Goal: Task Accomplishment & Management: Complete application form

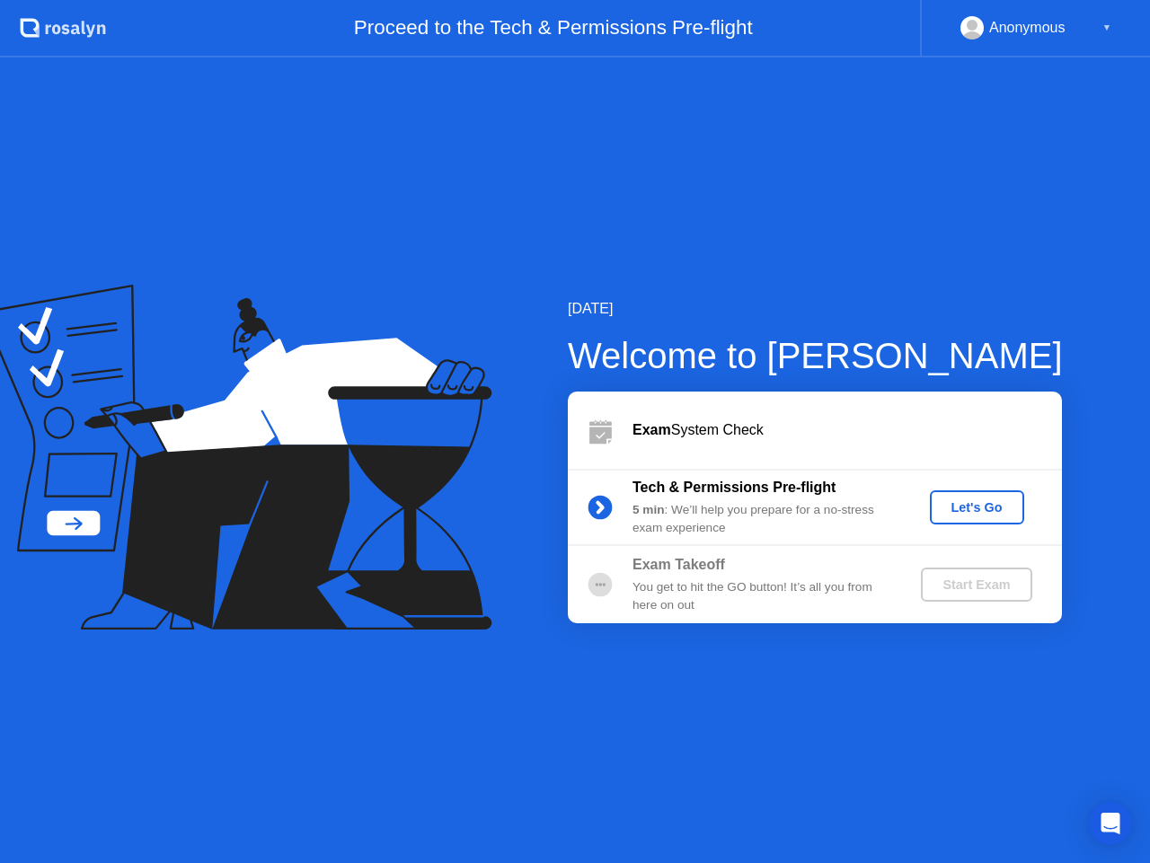
click at [963, 521] on button "Let's Go" at bounding box center [977, 508] width 94 height 34
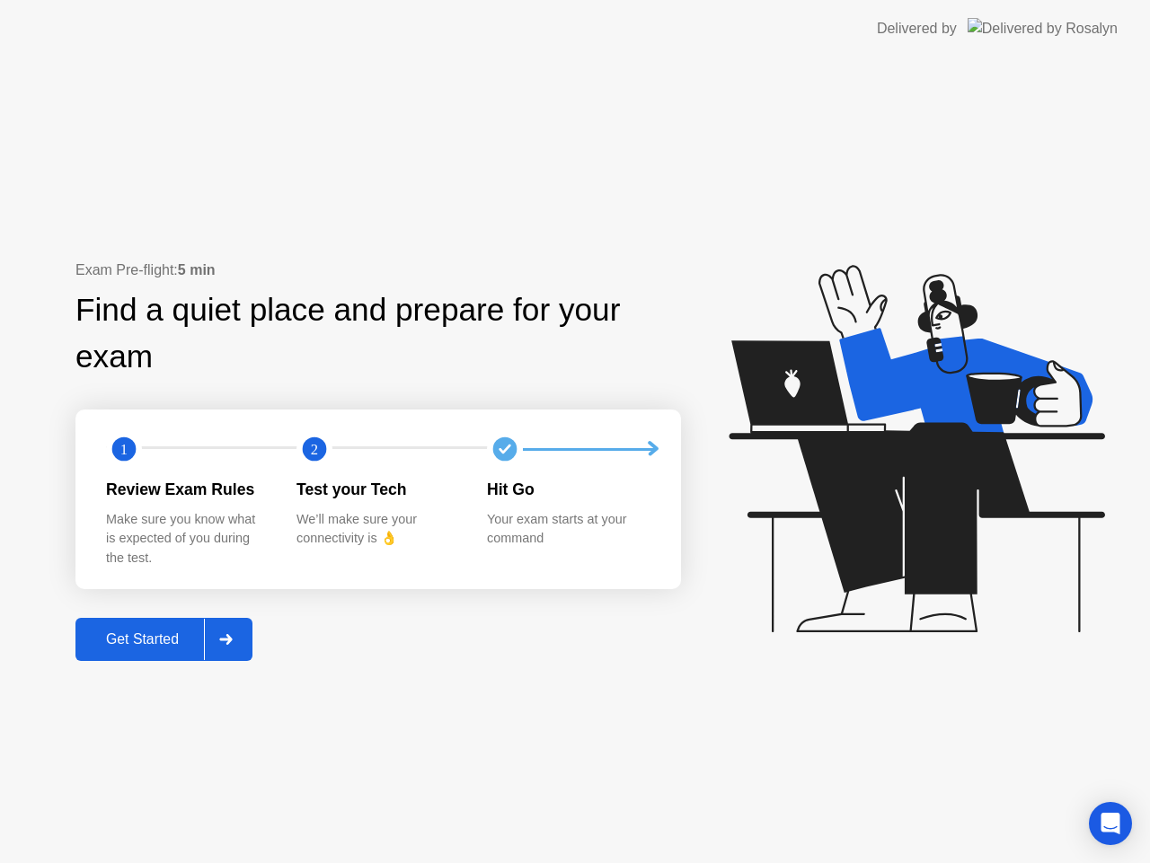
click at [183, 632] on div "Get Started" at bounding box center [142, 640] width 123 height 16
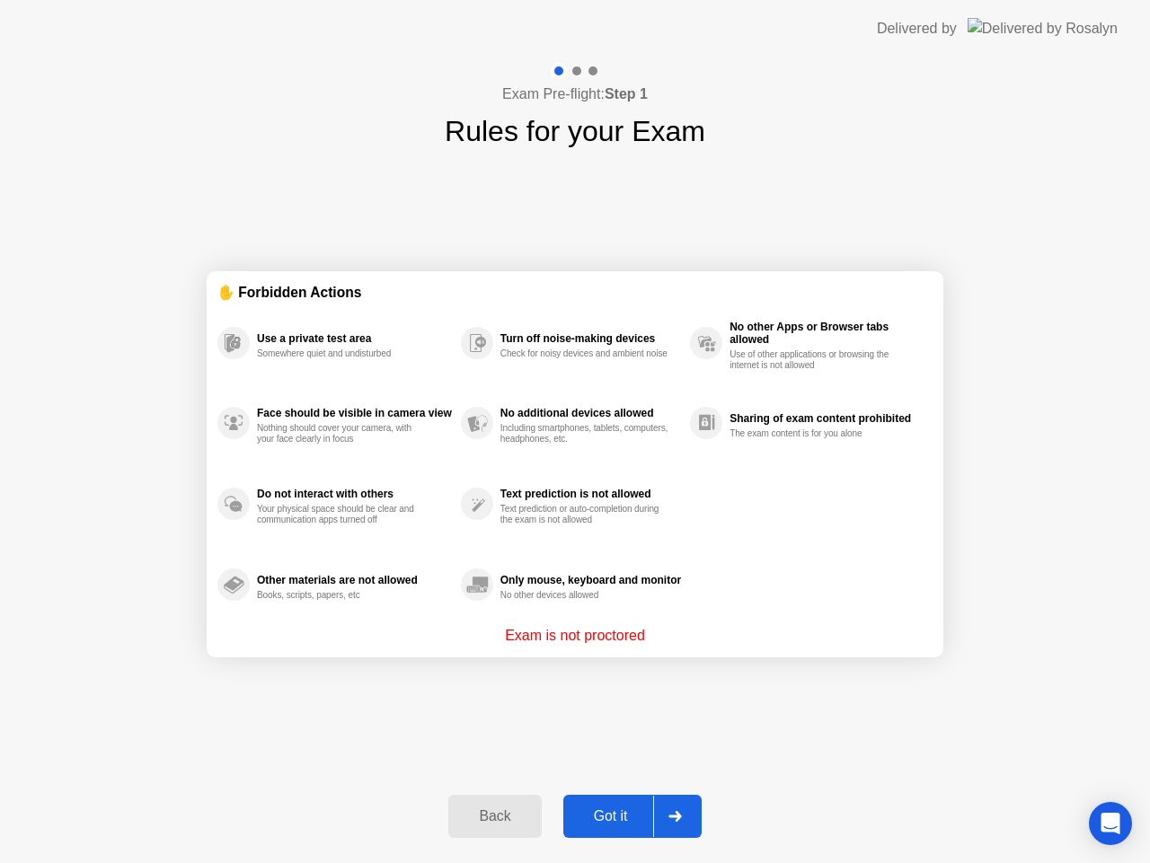
drag, startPoint x: 304, startPoint y: 337, endPoint x: 418, endPoint y: 367, distance: 117.9
click at [418, 367] on div "Use a private test area Somewhere quiet and undisturbed" at bounding box center [338, 343] width 243 height 81
click at [628, 815] on div "Got it" at bounding box center [611, 817] width 84 height 16
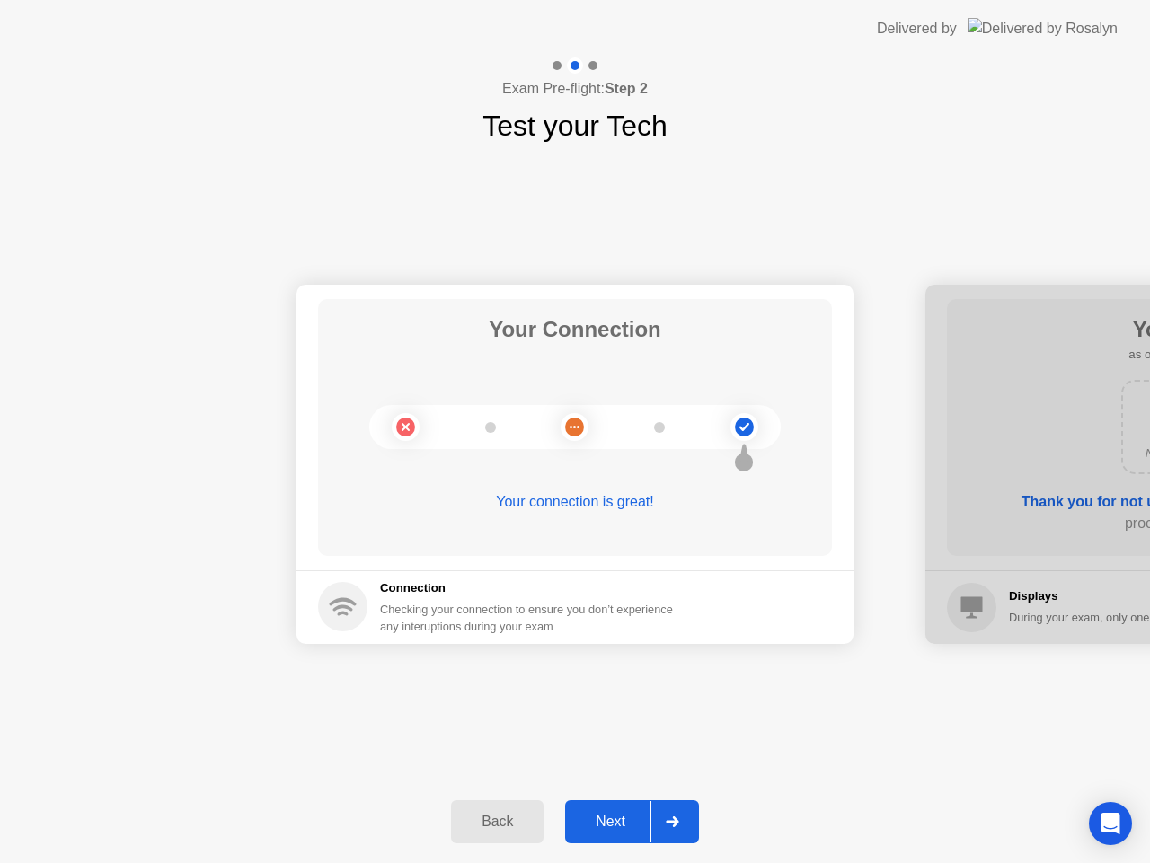
click at [617, 808] on button "Next" at bounding box center [632, 822] width 134 height 43
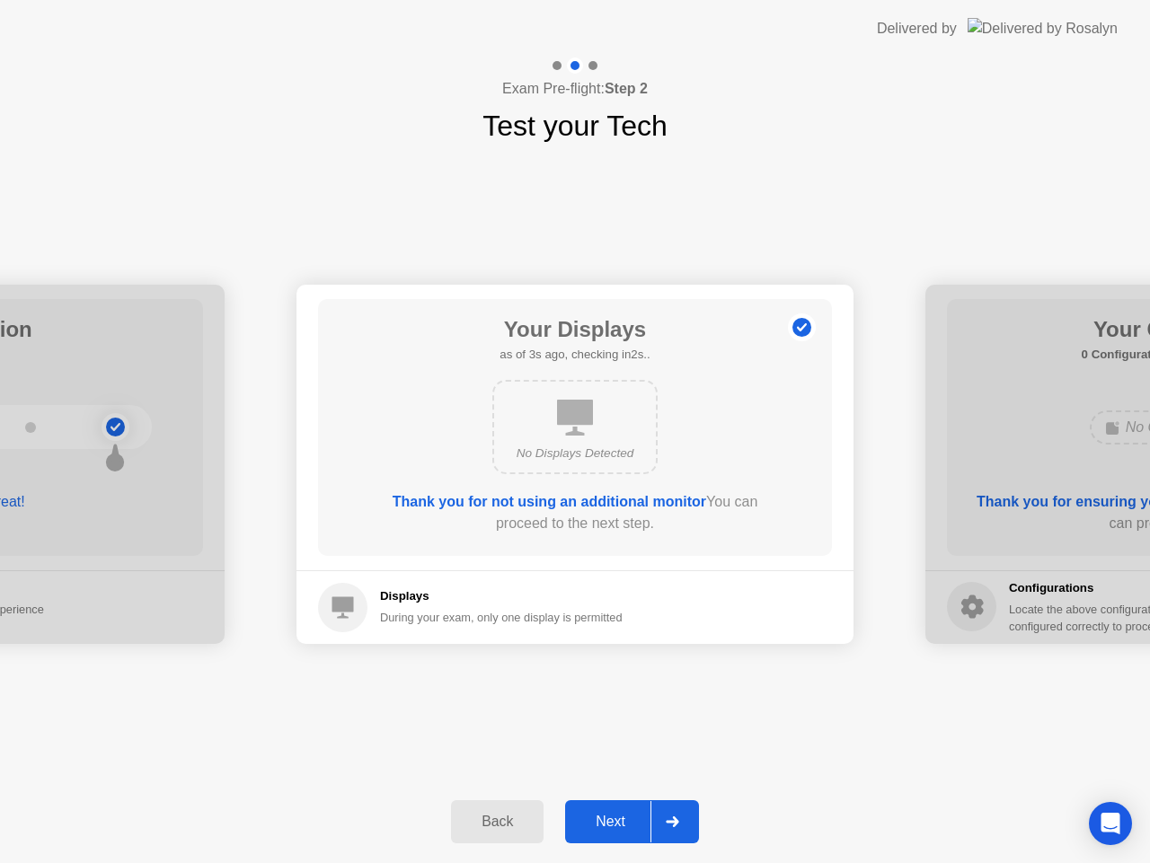
click at [625, 826] on div "Next" at bounding box center [611, 822] width 80 height 16
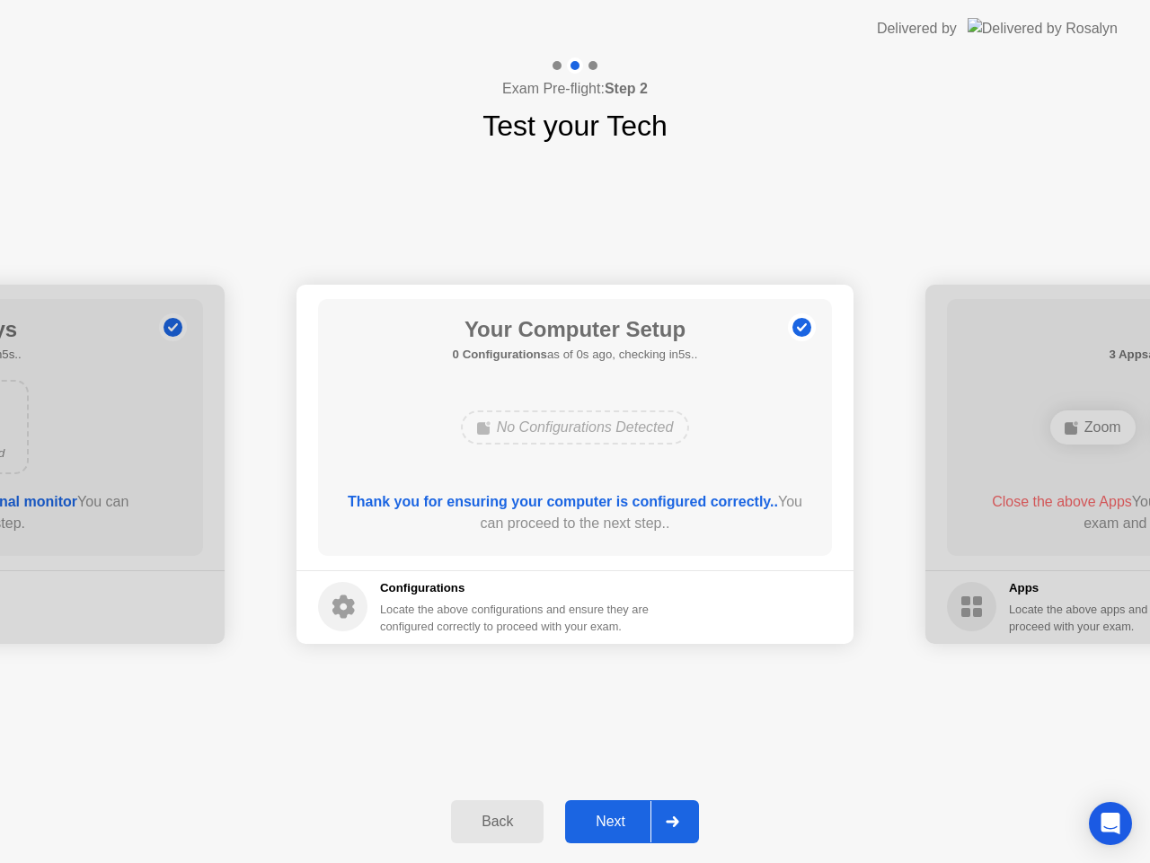
click at [625, 826] on div "Next" at bounding box center [611, 822] width 80 height 16
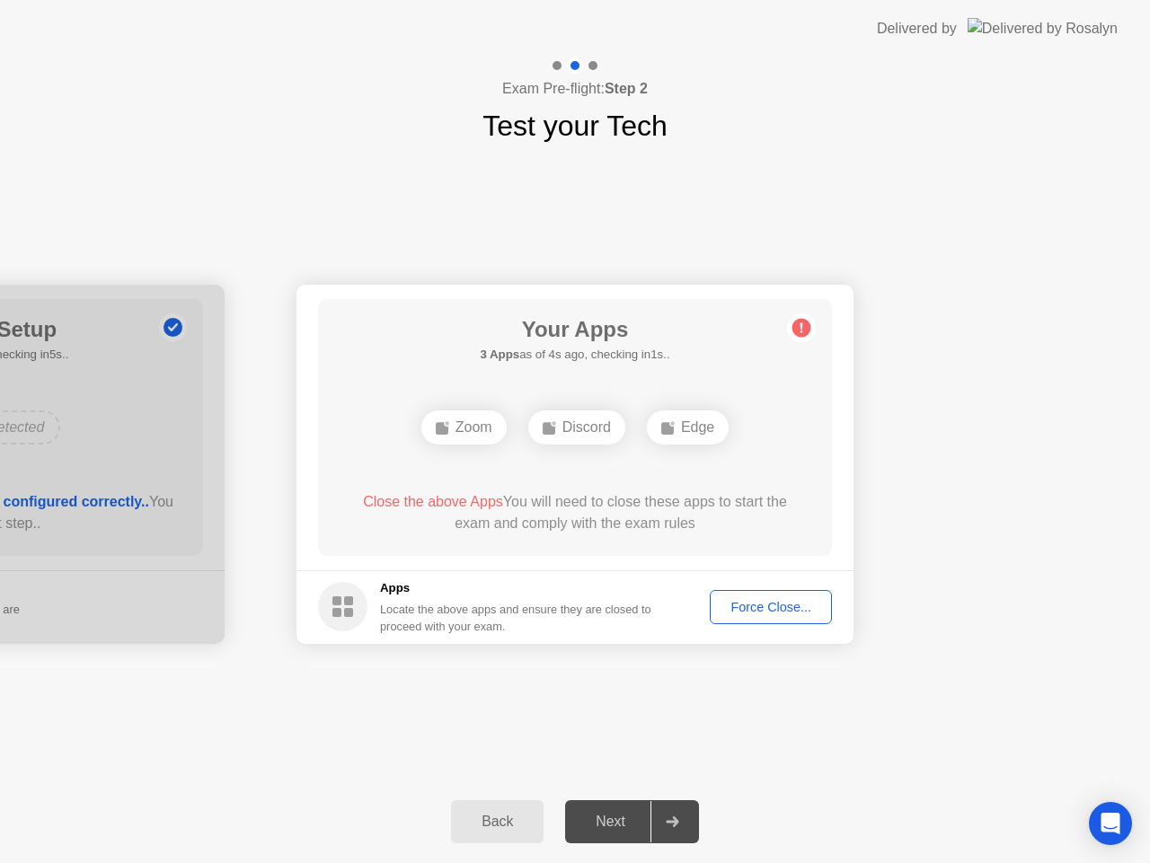
click at [765, 602] on div "Force Close..." at bounding box center [771, 607] width 110 height 14
click at [883, 863] on div at bounding box center [575, 863] width 1150 height 0
click at [753, 617] on button "Force Close..." at bounding box center [771, 607] width 122 height 34
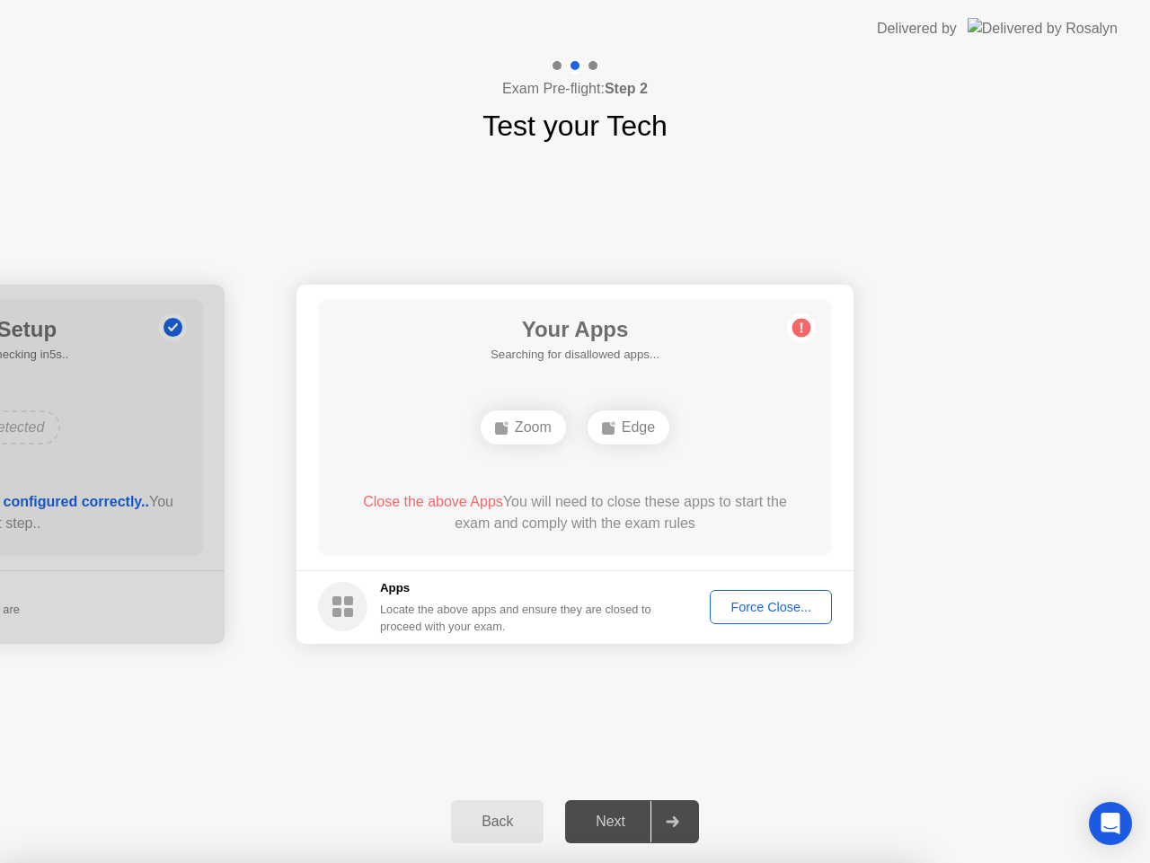
click at [624, 818] on div "Next" at bounding box center [611, 822] width 80 height 16
click at [963, 770] on div "Your Connection Your connection is great! Connection Checking your connection t…" at bounding box center [575, 463] width 1150 height 633
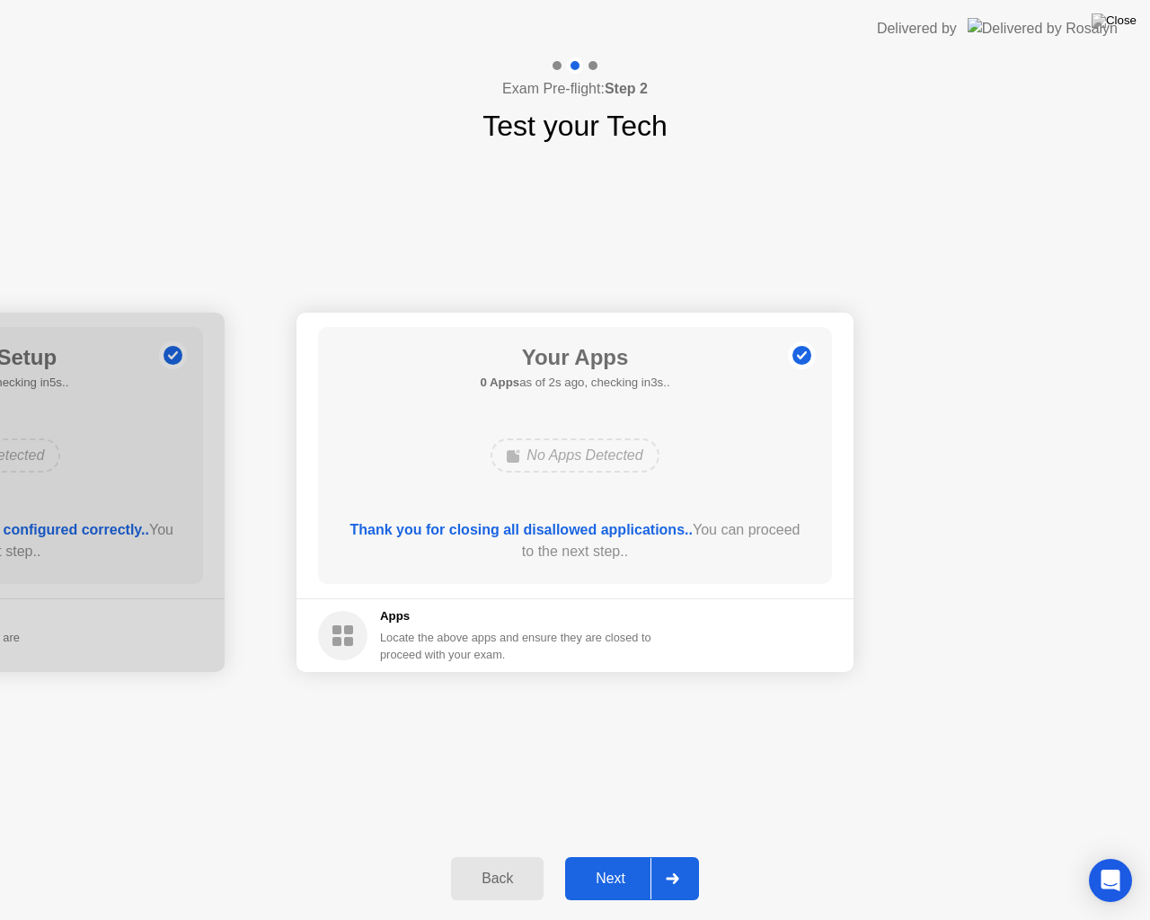
click at [613, 863] on div "Next" at bounding box center [611, 879] width 80 height 16
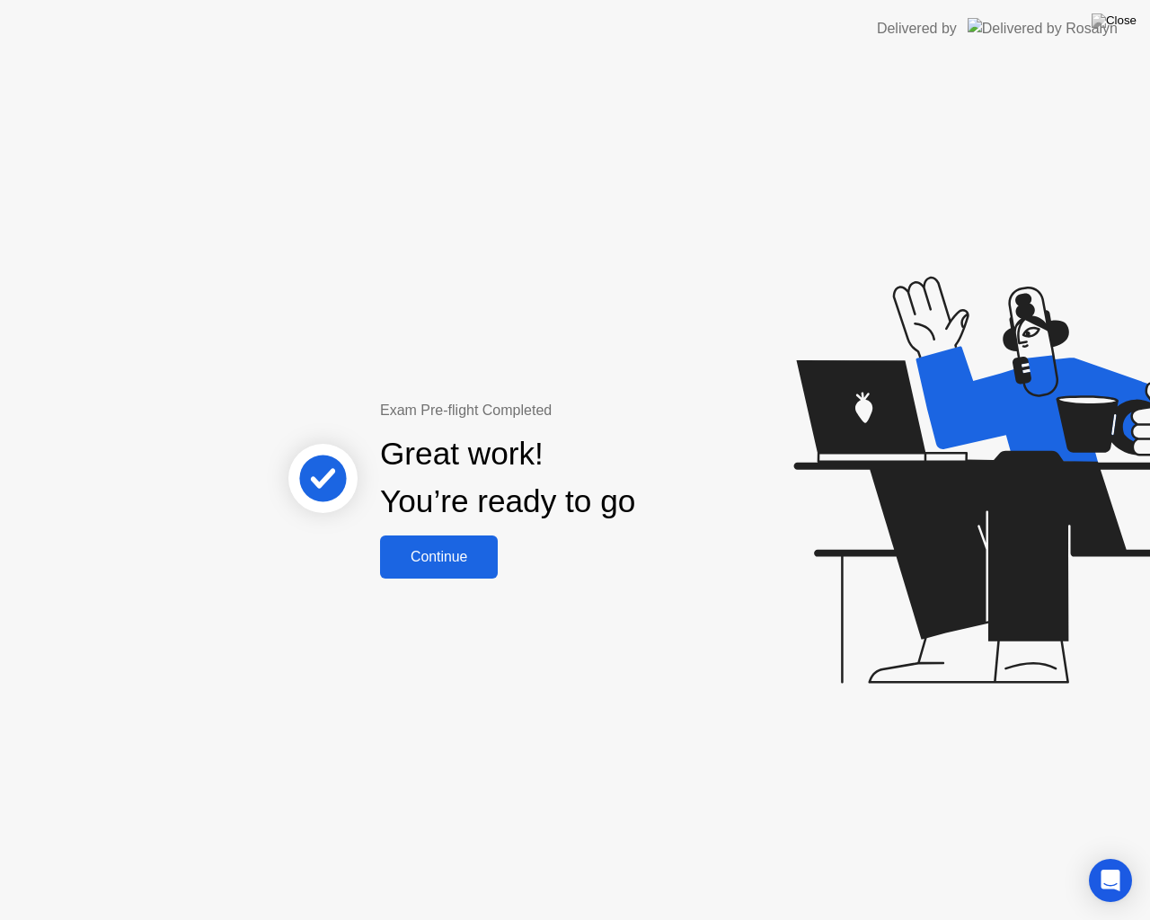
click at [465, 553] on div "Continue" at bounding box center [438, 557] width 107 height 16
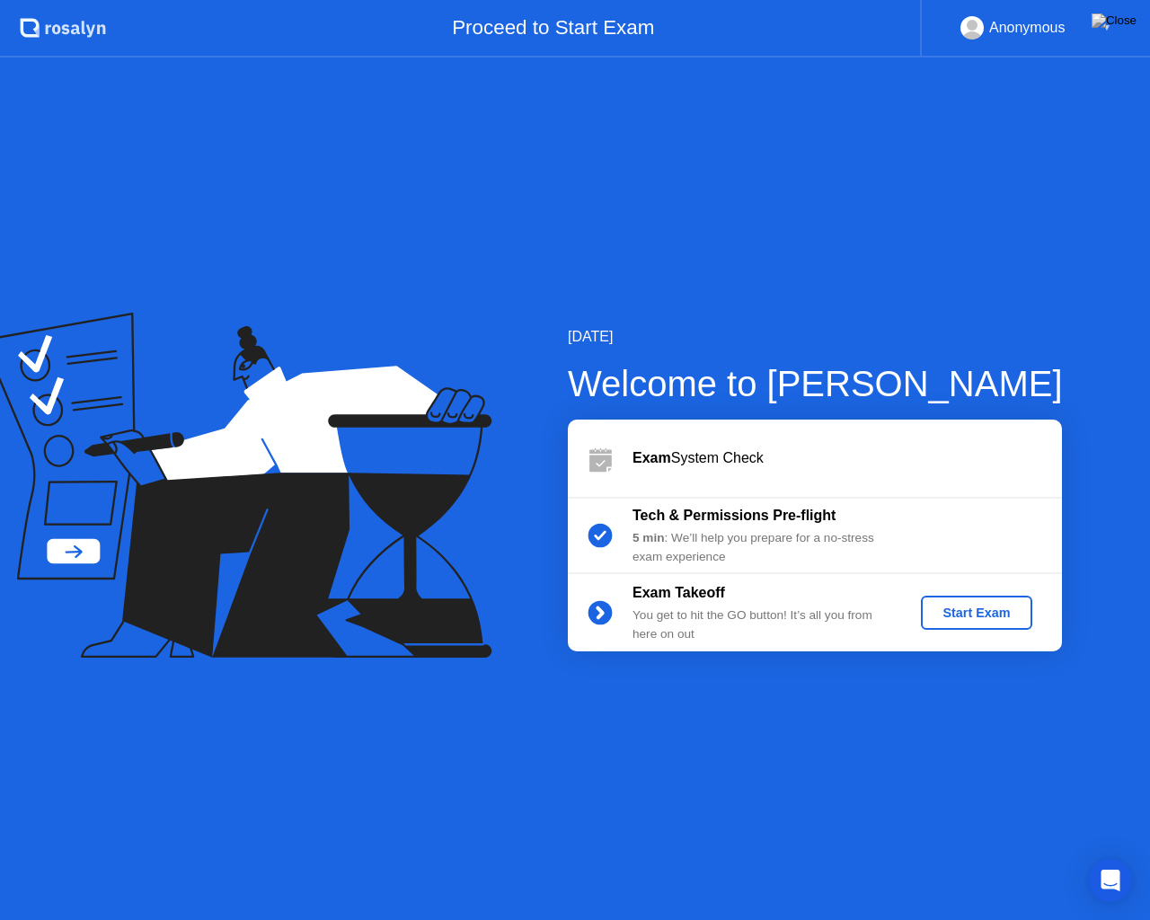
click at [967, 624] on button "Start Exam" at bounding box center [976, 613] width 111 height 34
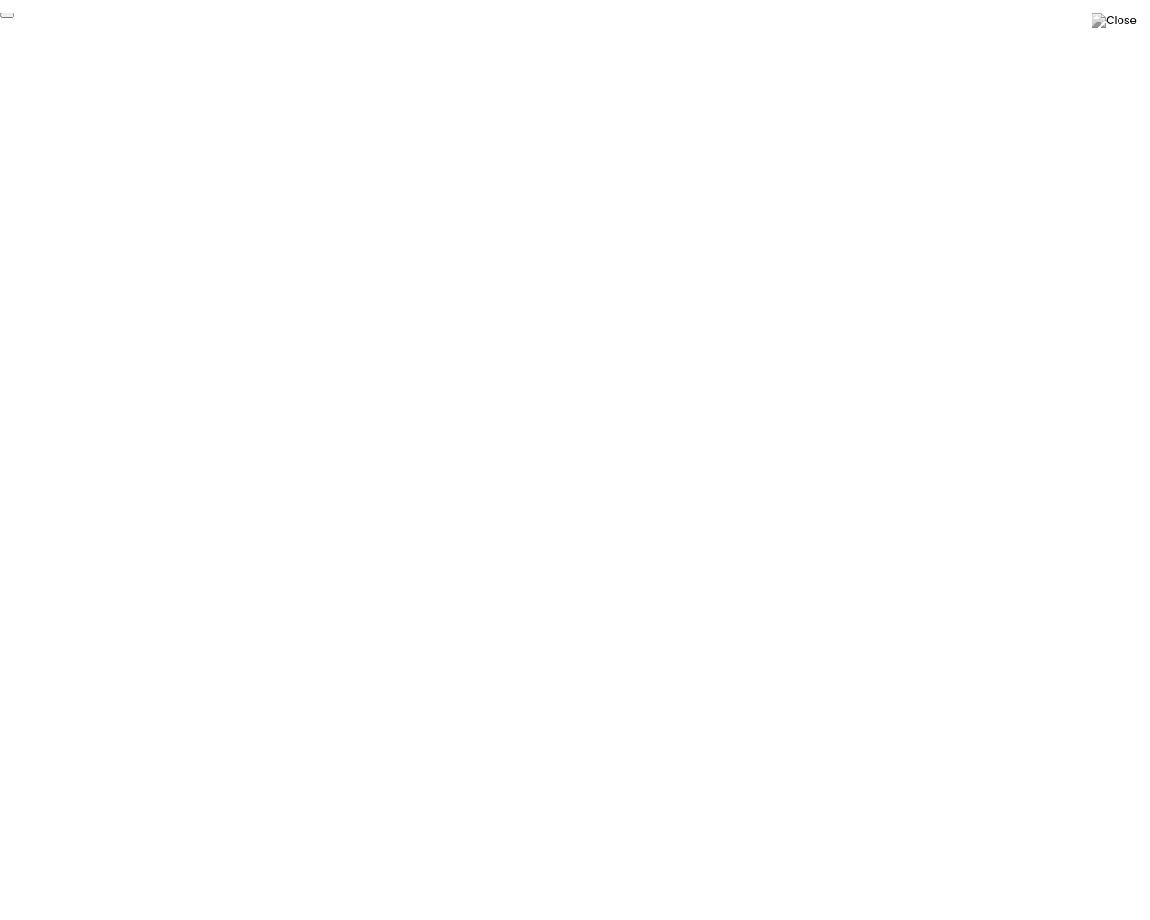
click div "End Proctoring Session"
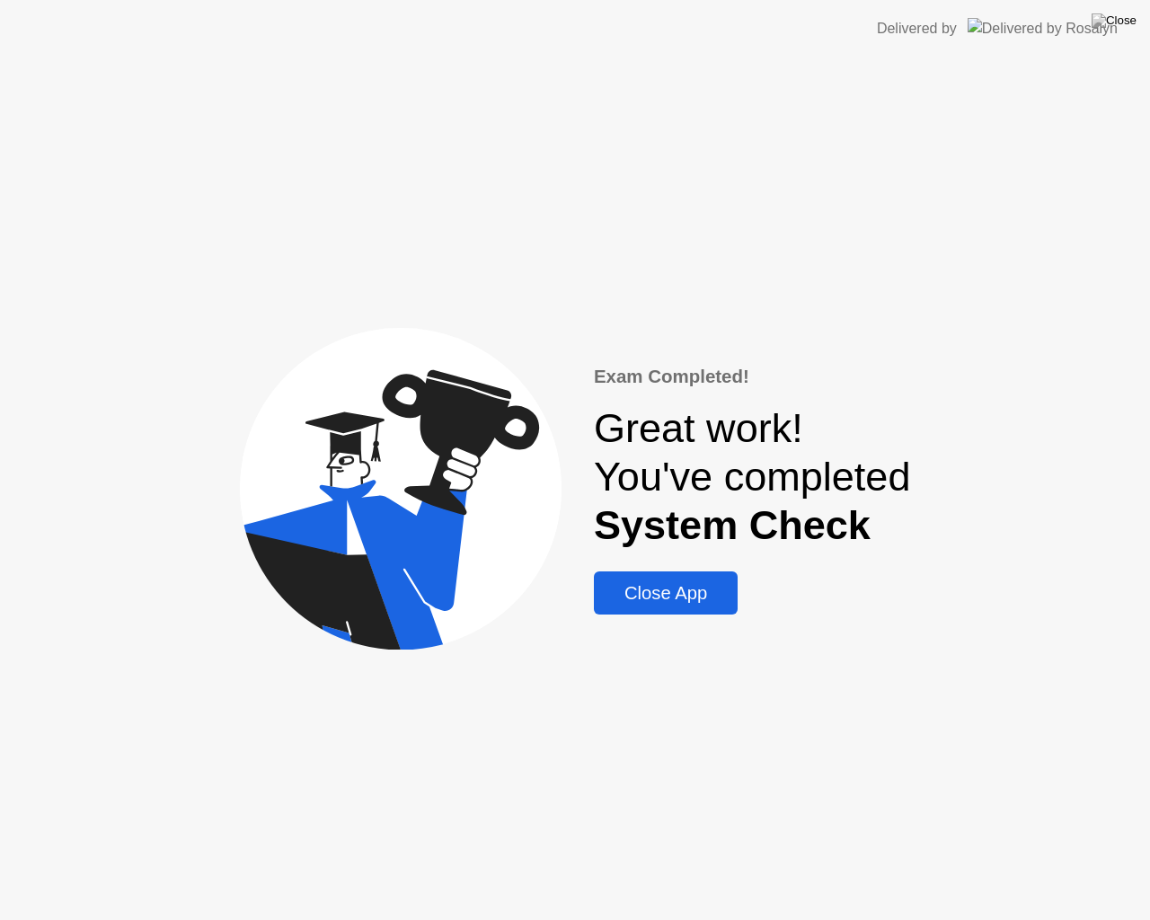
click at [679, 583] on div "Close App" at bounding box center [665, 593] width 133 height 21
